Goal: Task Accomplishment & Management: Manage account settings

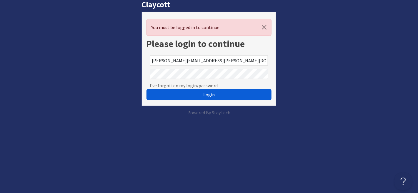
click at [212, 97] on button "Login" at bounding box center [208, 94] width 125 height 11
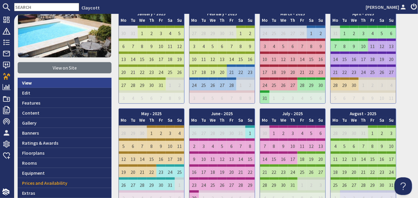
scroll to position [93, 0]
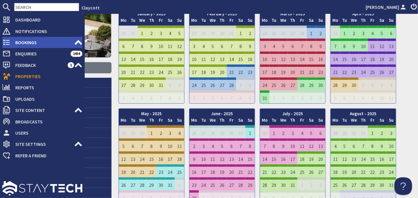
click at [23, 40] on span "Bookings" at bounding box center [42, 42] width 63 height 9
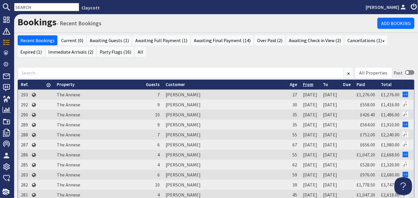
click at [303, 85] on link "From" at bounding box center [308, 84] width 10 height 6
